Goal: Task Accomplishment & Management: Manage account settings

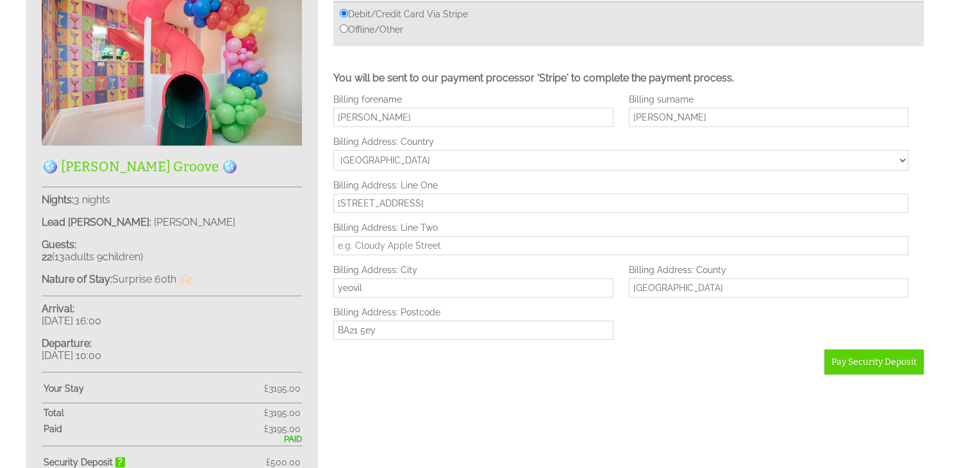
scroll to position [464, 0]
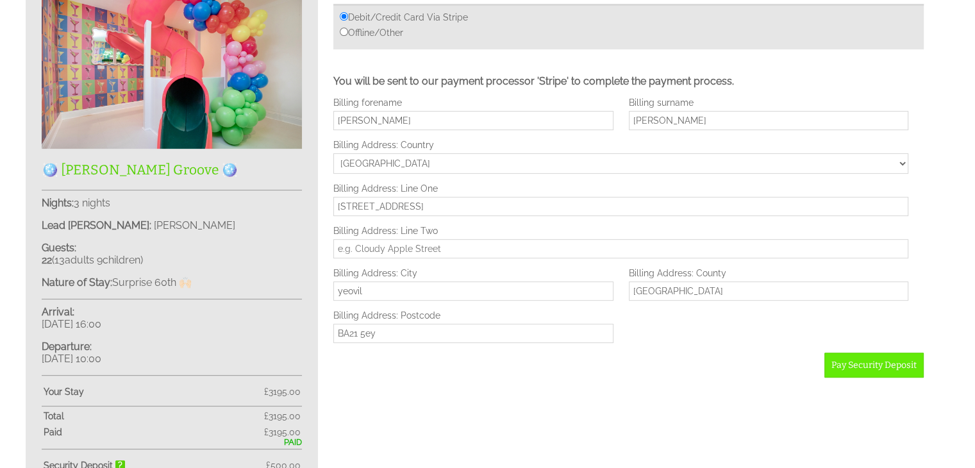
click at [864, 364] on span "Pay Security Deposit" at bounding box center [874, 365] width 85 height 11
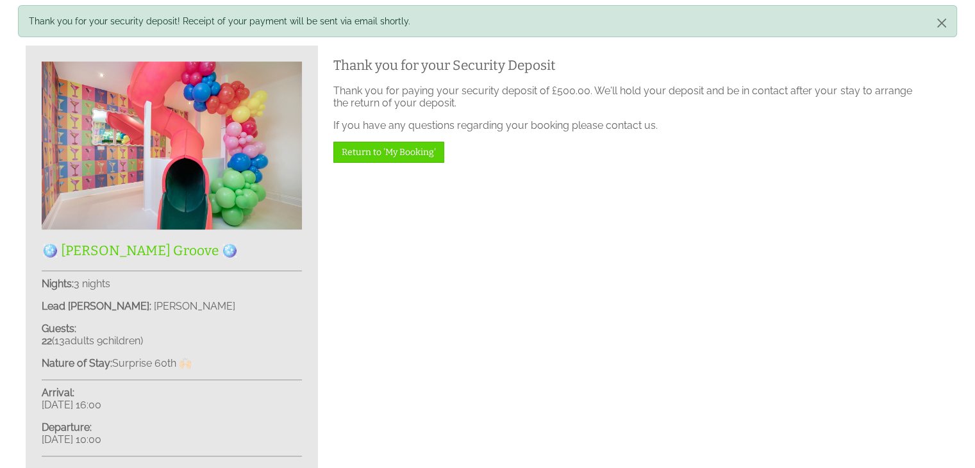
scroll to position [379, 0]
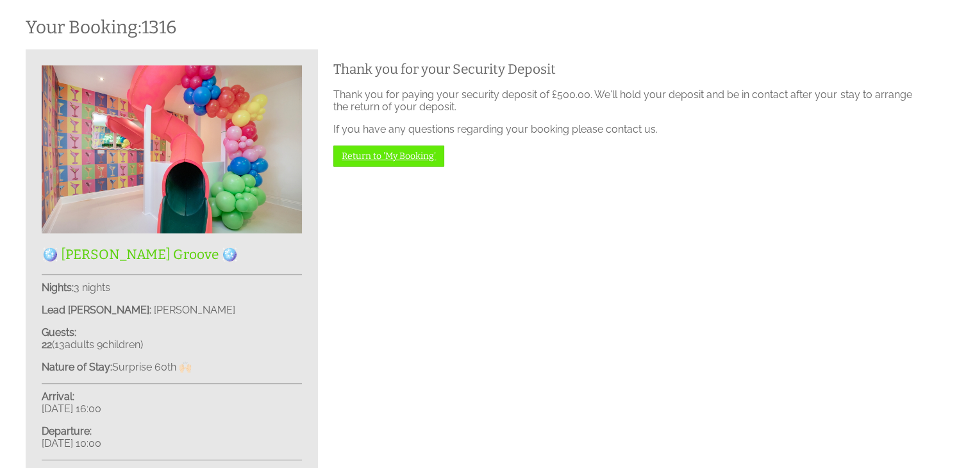
click at [383, 158] on link "Return to 'My Booking'" at bounding box center [388, 156] width 111 height 21
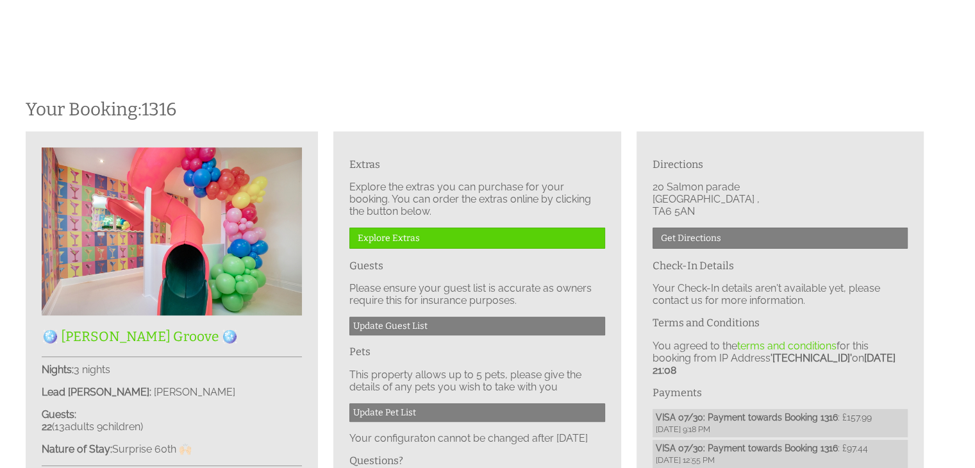
scroll to position [297, 0]
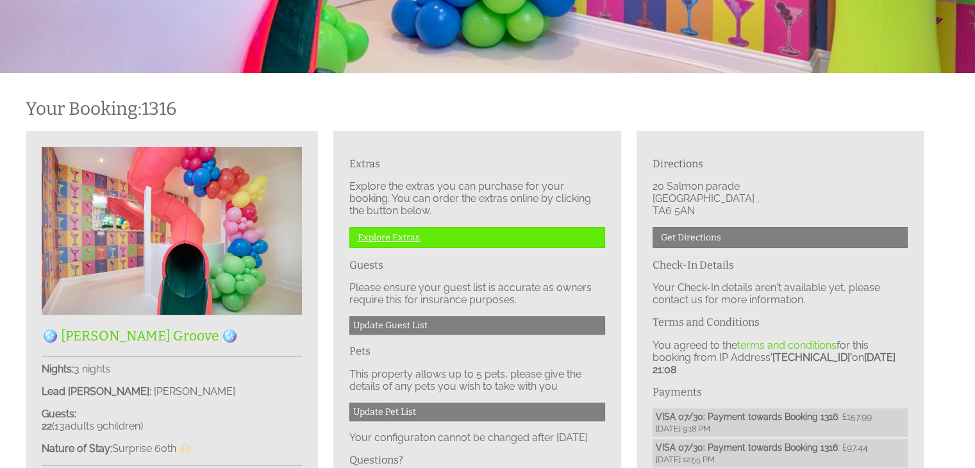
click at [366, 238] on link "Explore Extras" at bounding box center [476, 237] width 255 height 21
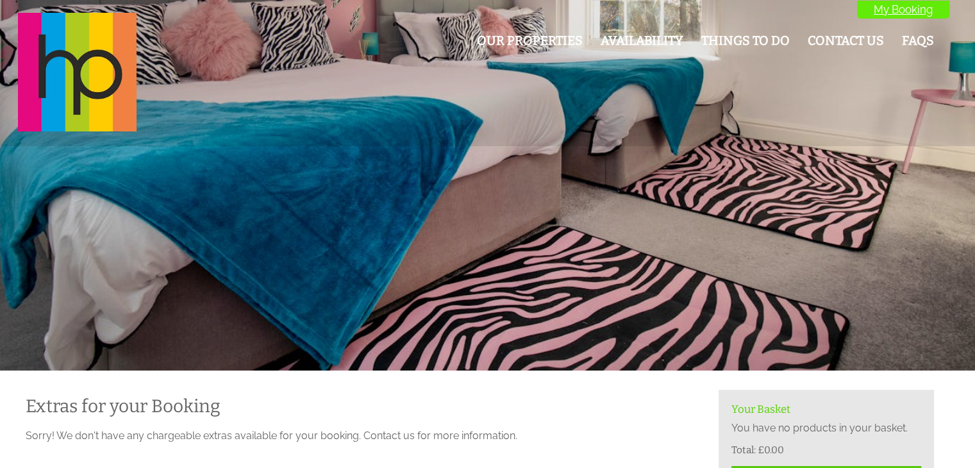
click at [885, 10] on link "My Booking" at bounding box center [903, 10] width 92 height 18
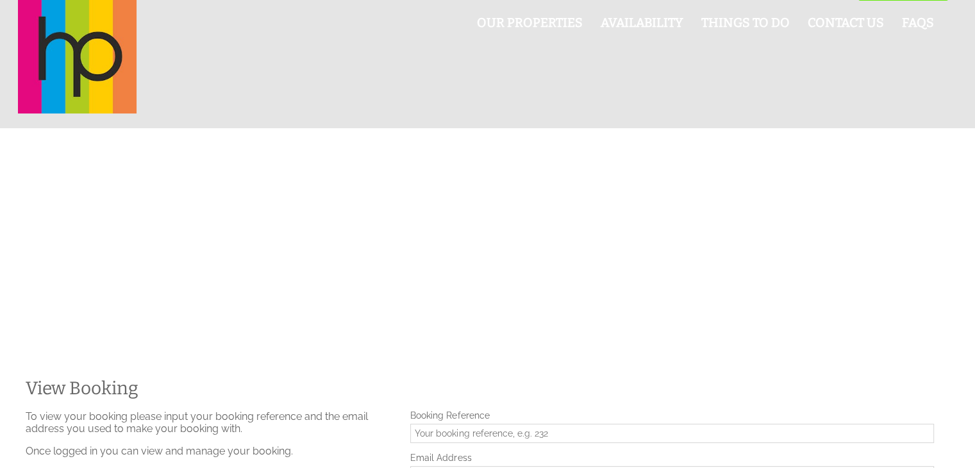
scroll to position [13, 0]
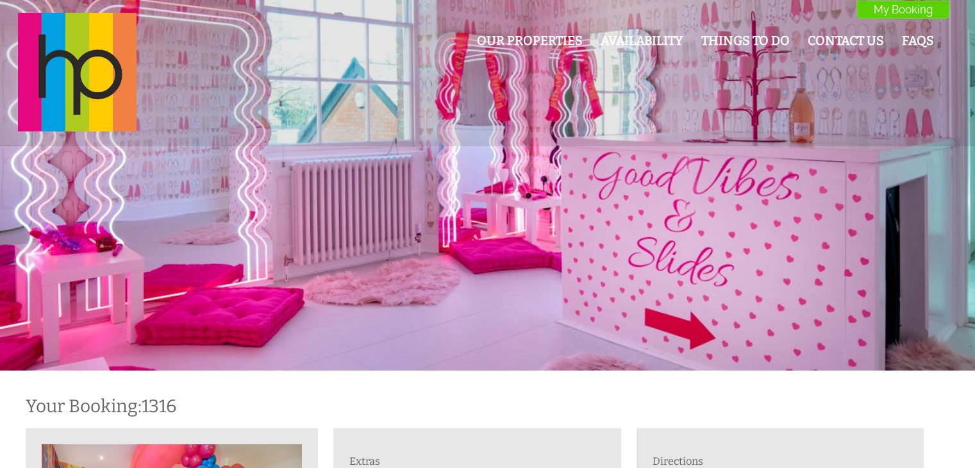
scroll to position [379, 0]
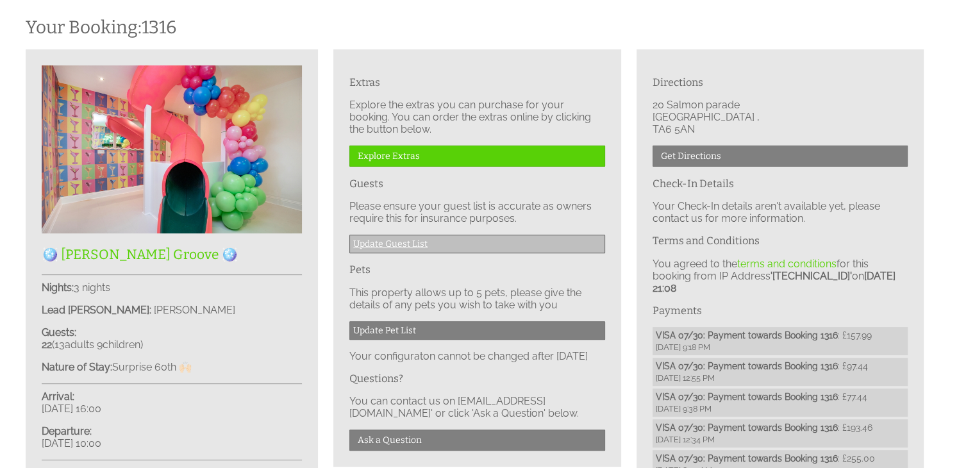
click at [485, 246] on link "Update Guest List" at bounding box center [476, 244] width 255 height 19
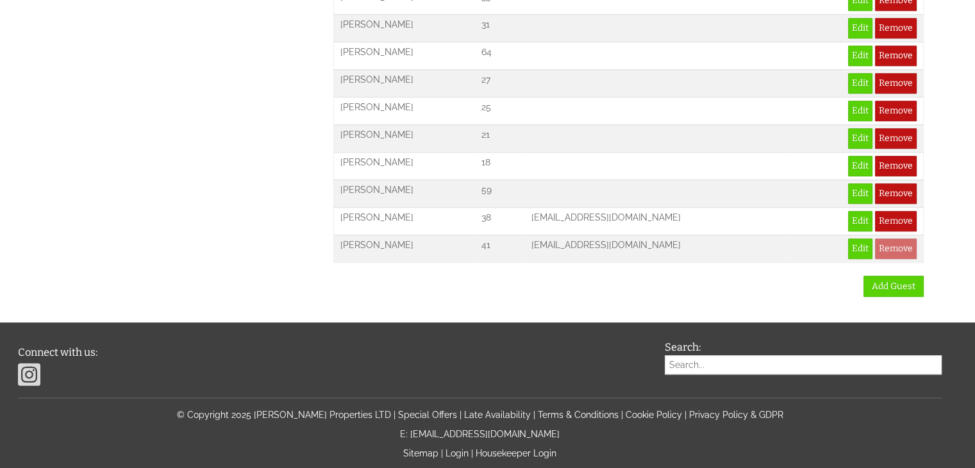
scroll to position [1094, 0]
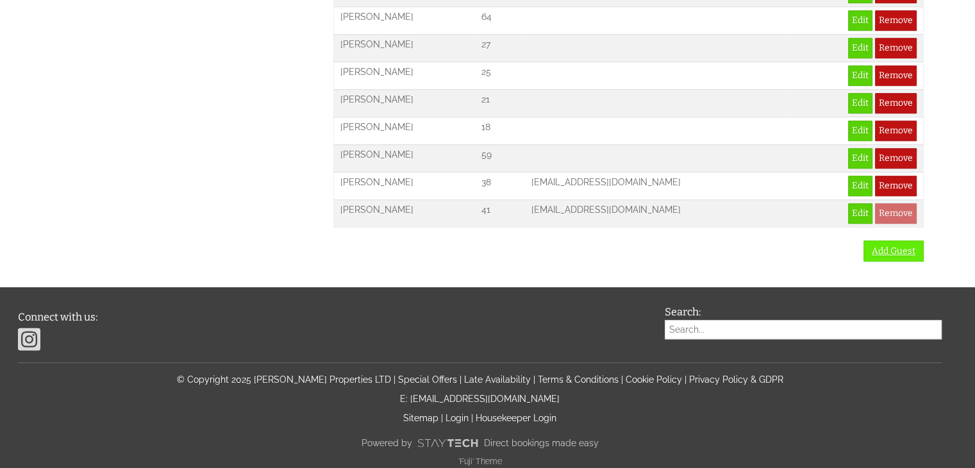
click at [887, 240] on link "Add Guest" at bounding box center [894, 250] width 60 height 21
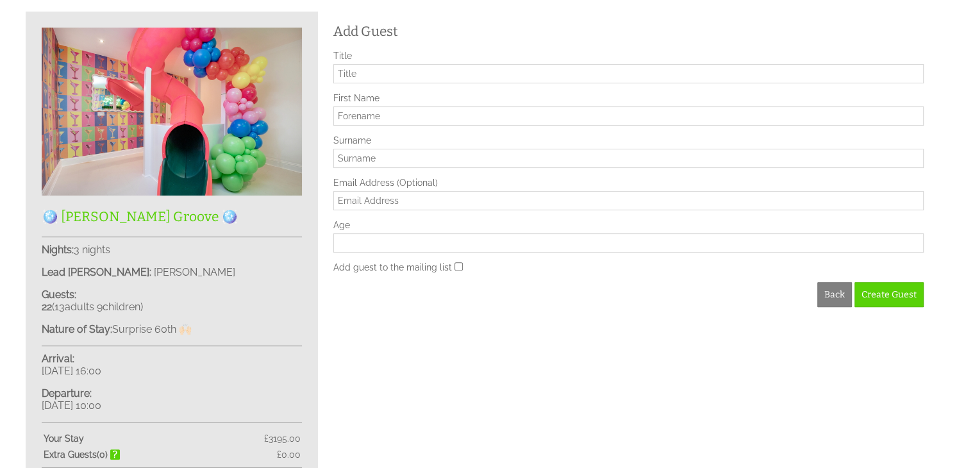
scroll to position [414, 0]
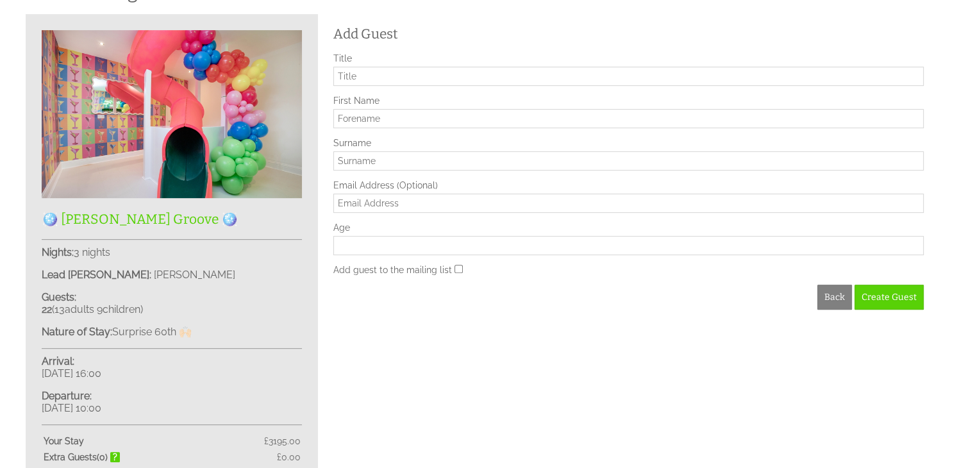
click at [412, 74] on input "Title" at bounding box center [628, 76] width 590 height 19
type input "mr"
click at [390, 113] on input "First Name" at bounding box center [628, 118] width 590 height 19
click at [360, 118] on input "First Name" at bounding box center [628, 118] width 590 height 19
type input "Jayden"
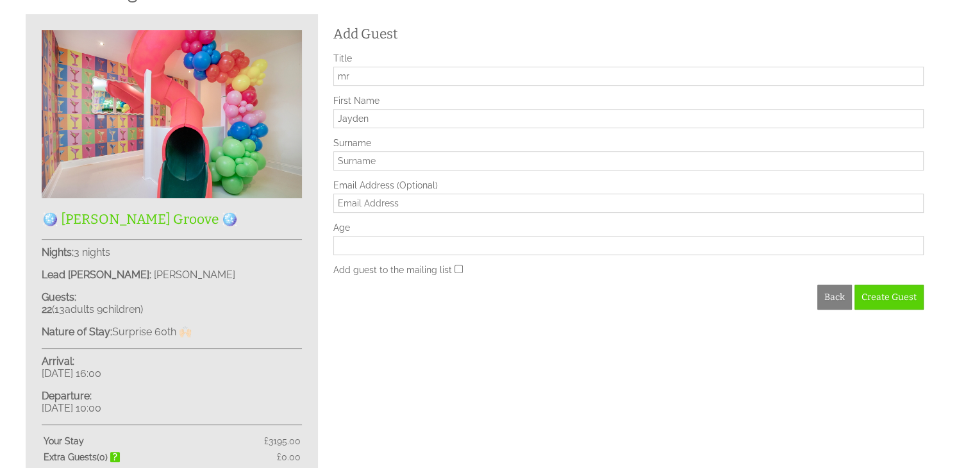
click at [363, 160] on input "Surname" at bounding box center [628, 160] width 590 height 19
type input "campbell"
click at [416, 203] on input "Email Address (Optional)" at bounding box center [628, 203] width 590 height 19
click at [368, 247] on input "Age" at bounding box center [628, 245] width 590 height 19
type input "15"
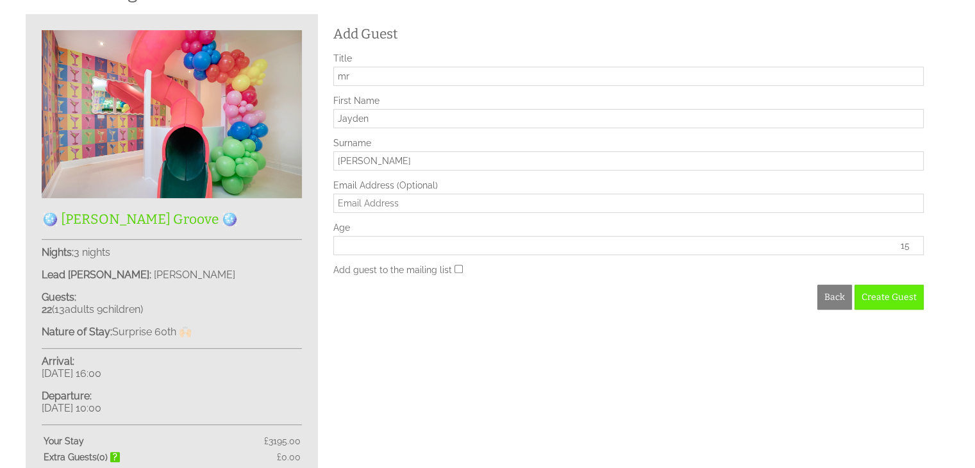
click at [892, 302] on button "Create Guest" at bounding box center [889, 297] width 69 height 25
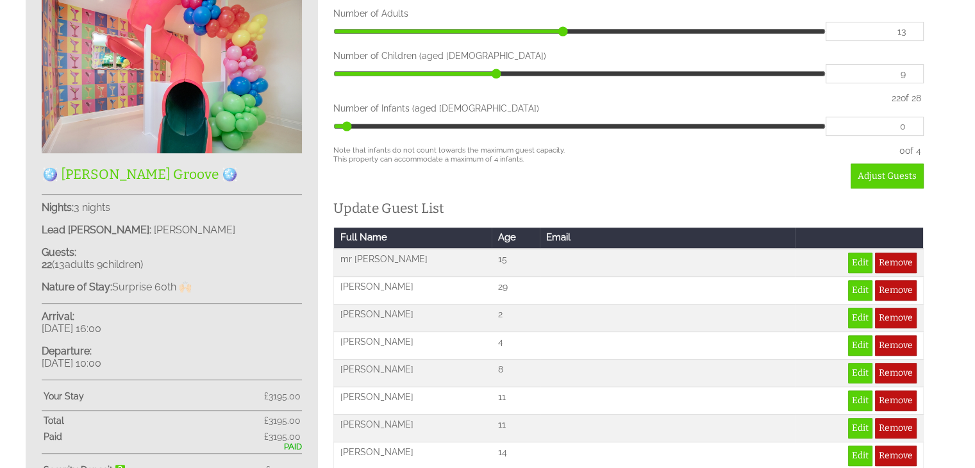
scroll to position [458, 0]
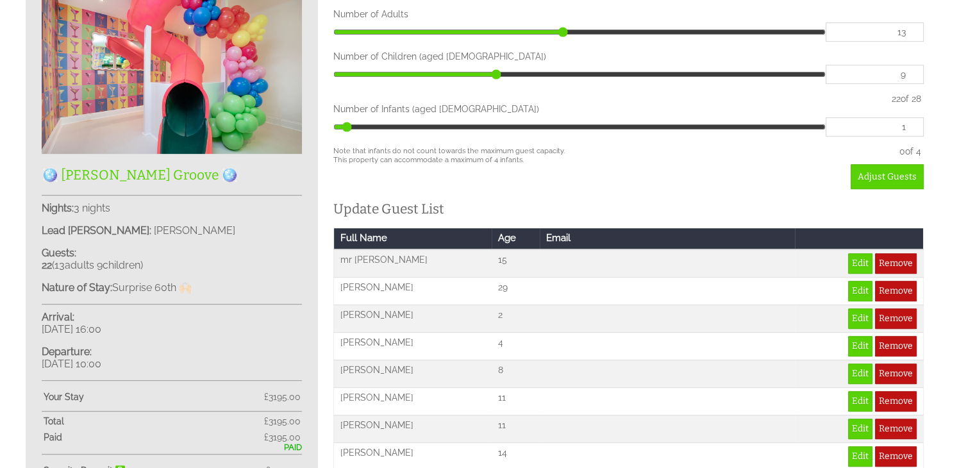
type input "1"
click at [910, 124] on input "1" at bounding box center [875, 126] width 98 height 19
type input "1"
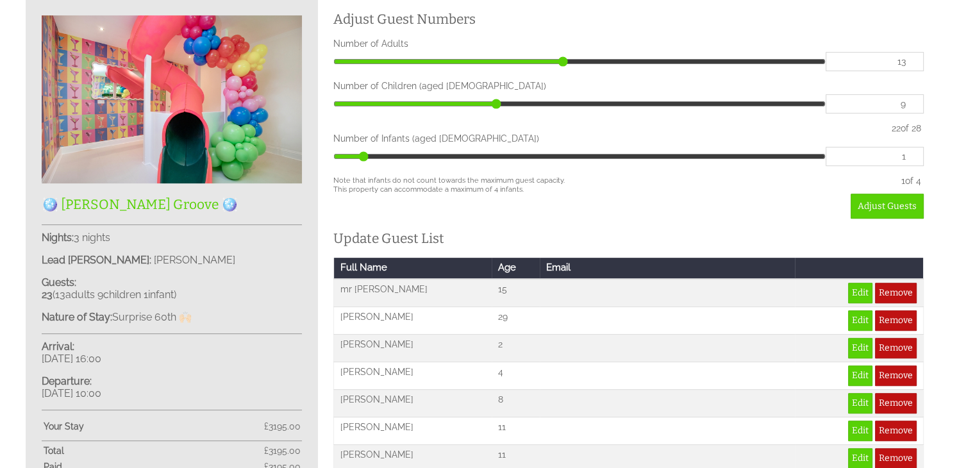
scroll to position [408, 0]
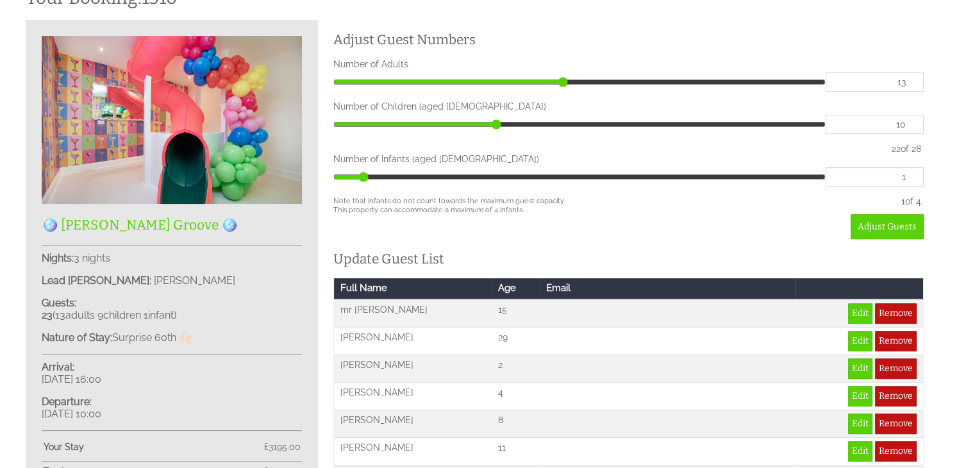
type input "10"
click at [910, 121] on input "10" at bounding box center [875, 124] width 98 height 19
type input "10"
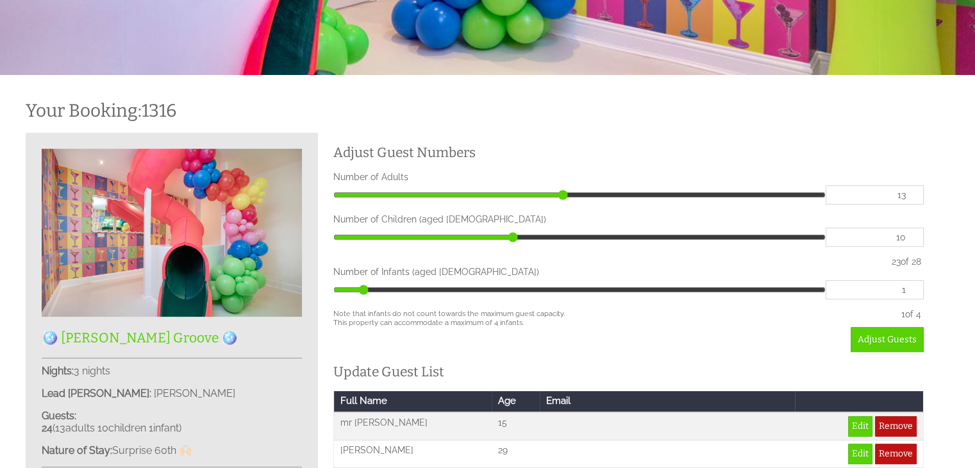
scroll to position [301, 0]
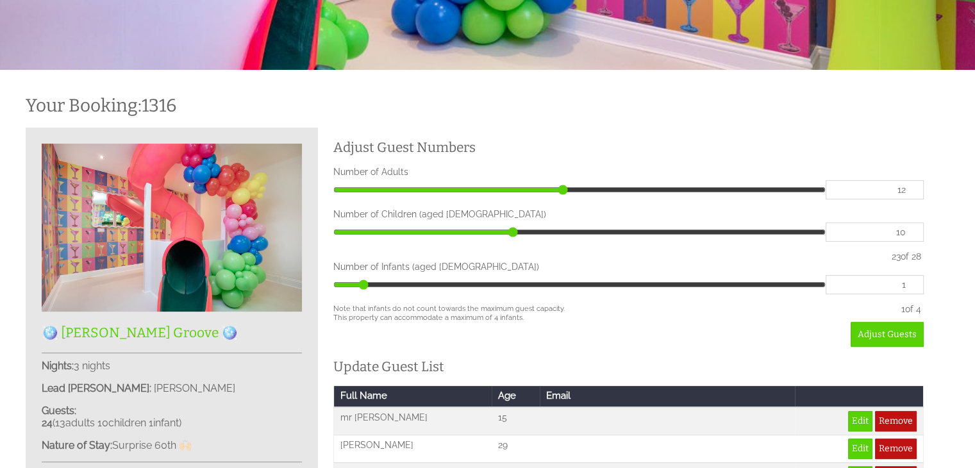
type input "12"
click at [912, 193] on input "12" at bounding box center [875, 189] width 98 height 19
type input "12"
type input "11"
click at [912, 193] on input "11" at bounding box center [875, 189] width 98 height 19
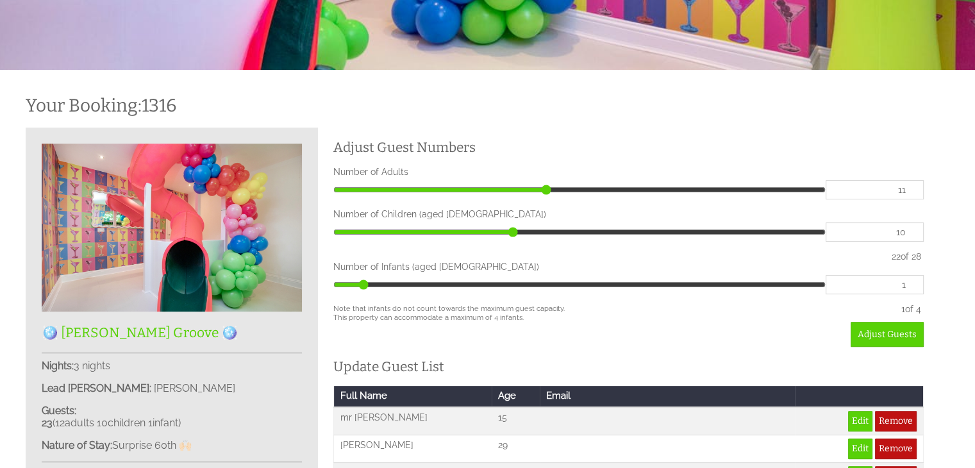
type input "11"
click at [785, 331] on div "Adjust Guests" at bounding box center [628, 334] width 590 height 25
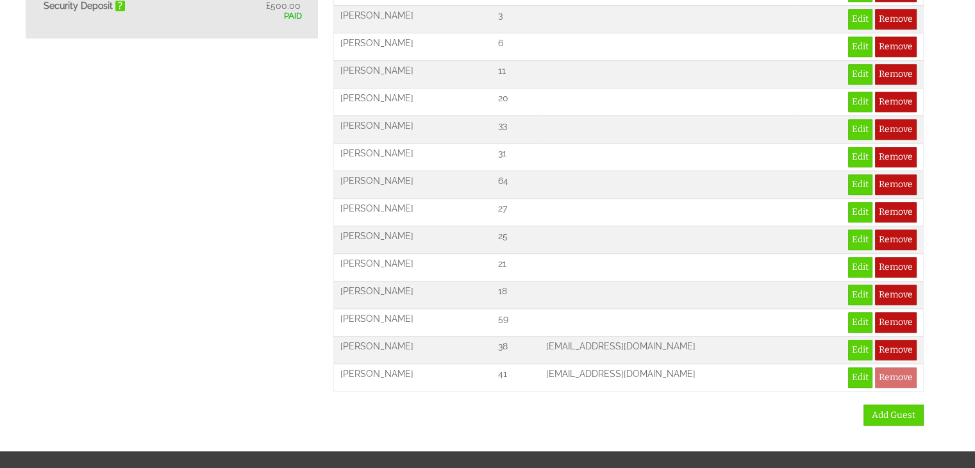
scroll to position [924, 0]
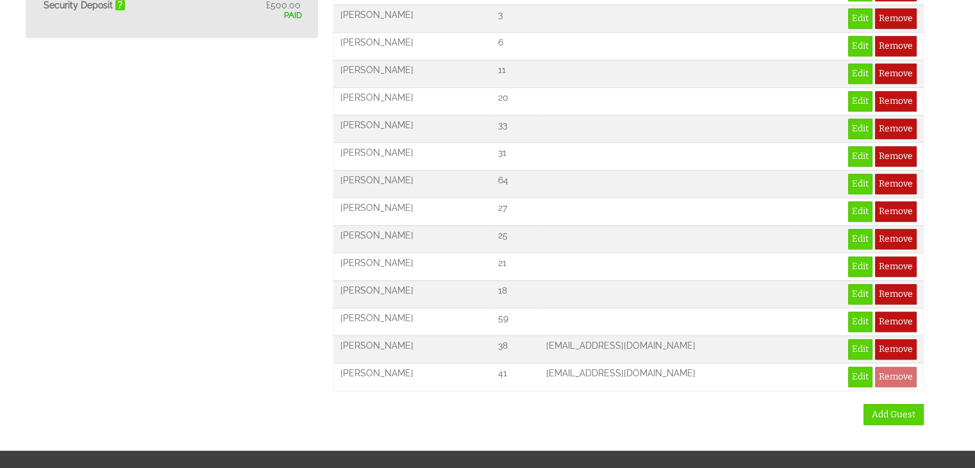
click at [513, 404] on div "Add Guest" at bounding box center [628, 414] width 590 height 21
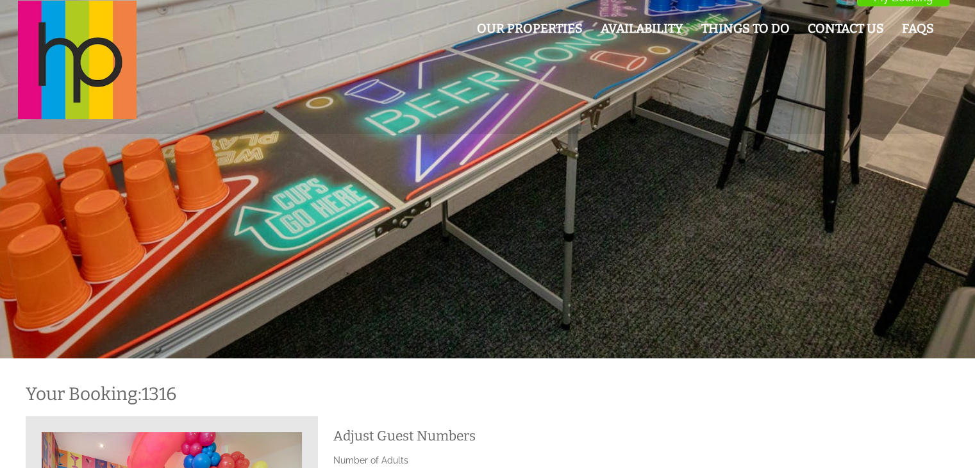
scroll to position [0, 0]
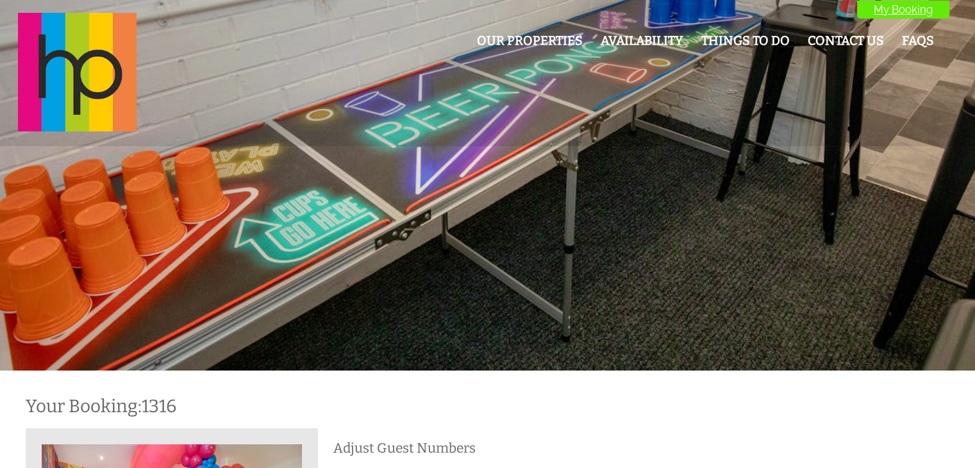
click at [890, 8] on link "My Booking" at bounding box center [903, 10] width 92 height 18
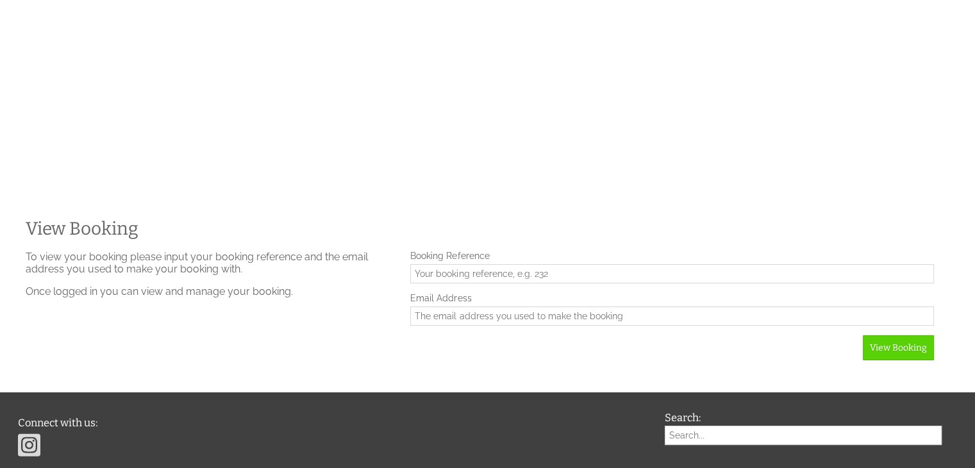
scroll to position [185, 0]
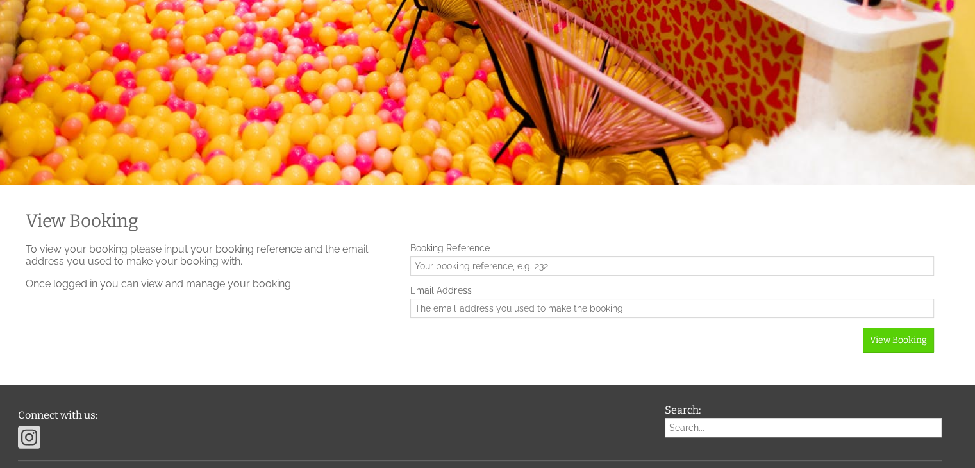
click at [501, 264] on input "Booking Reference" at bounding box center [672, 265] width 524 height 19
click at [436, 265] on input "Booking Reference" at bounding box center [672, 265] width 524 height 19
click at [431, 269] on input "Booking Reference" at bounding box center [672, 265] width 524 height 19
click at [436, 274] on input "Booking Reference" at bounding box center [672, 265] width 524 height 19
click at [449, 310] on input "Email Address" at bounding box center [672, 308] width 524 height 19
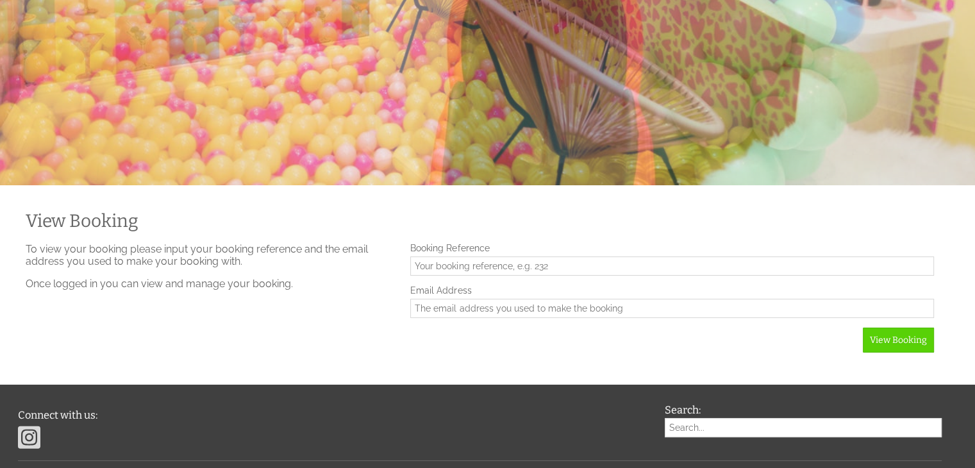
type input "Chelsw123@aol.com"
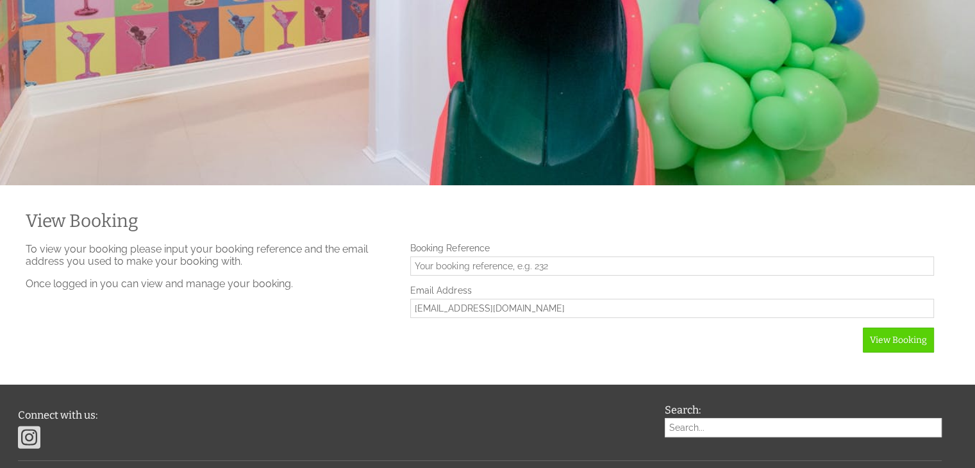
click at [455, 268] on input "Booking Reference" at bounding box center [672, 265] width 524 height 19
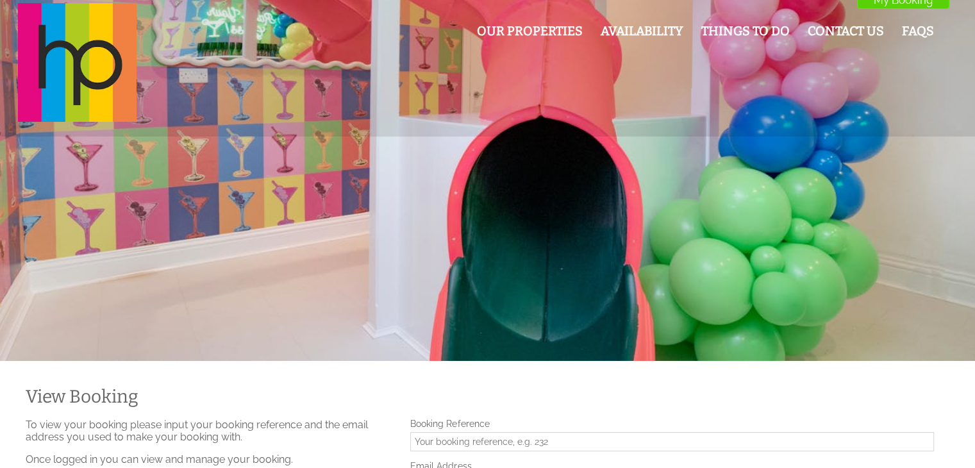
scroll to position [0, 0]
